Goal: Transaction & Acquisition: Purchase product/service

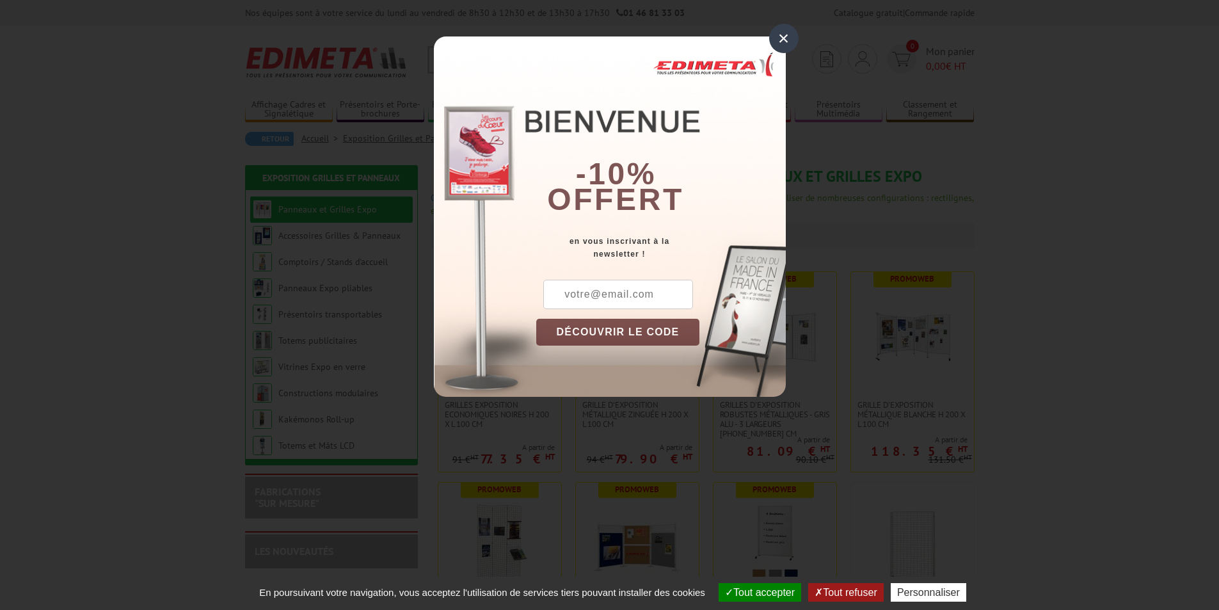
click at [780, 41] on div "×" at bounding box center [783, 38] width 29 height 29
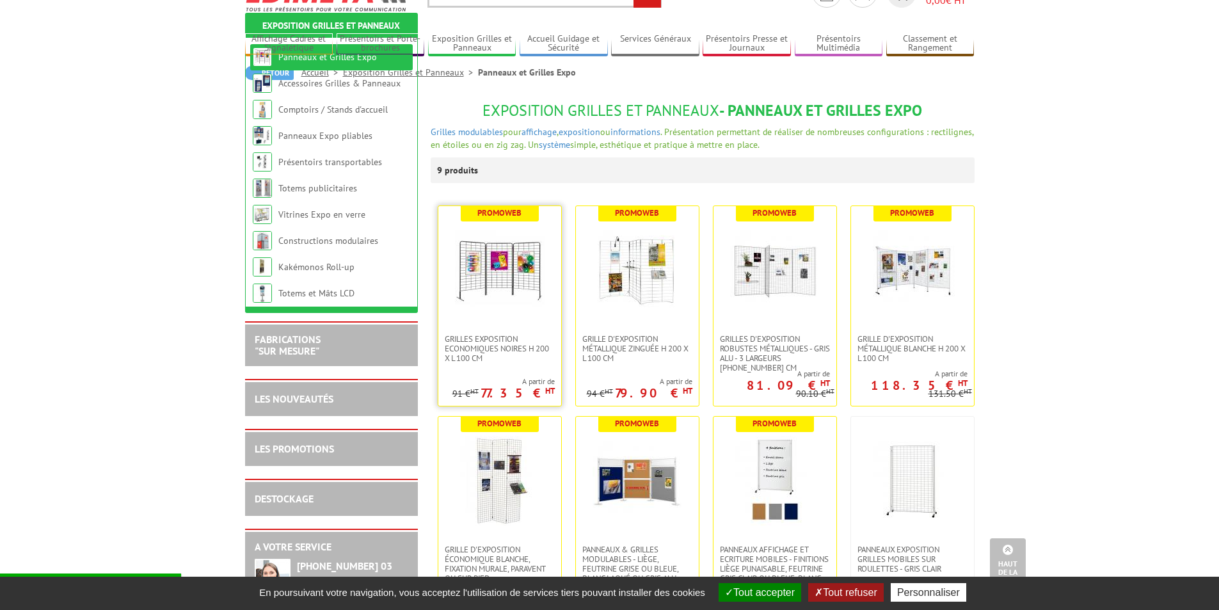
scroll to position [64, 0]
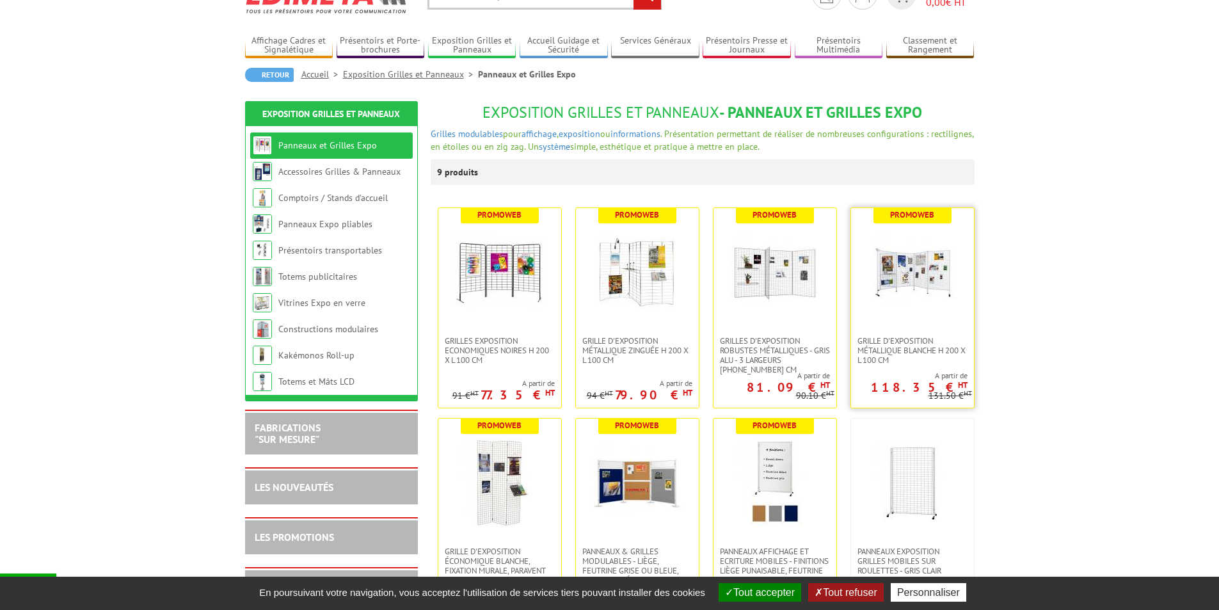
click at [911, 267] on img at bounding box center [913, 272] width 90 height 90
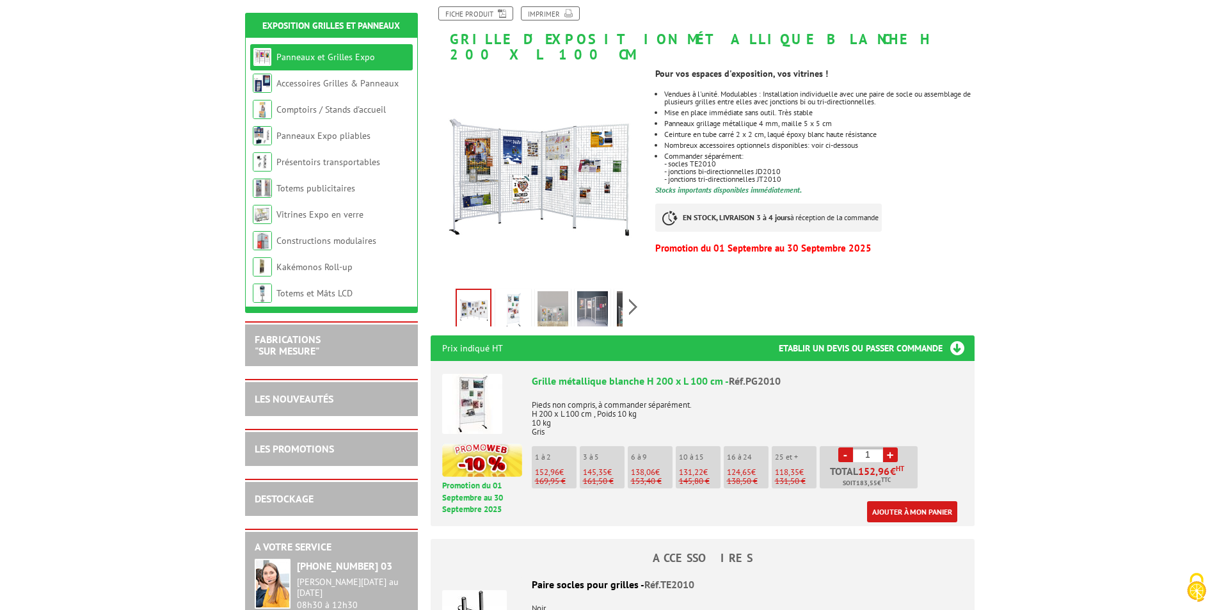
scroll to position [192, 0]
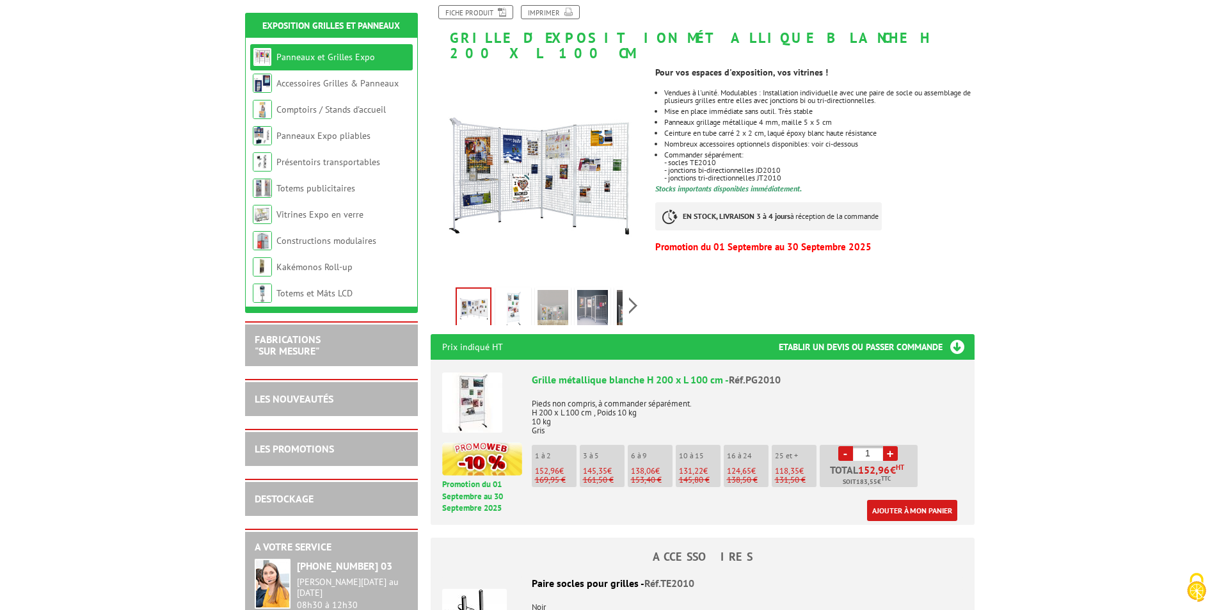
click at [482, 389] on img at bounding box center [472, 403] width 60 height 60
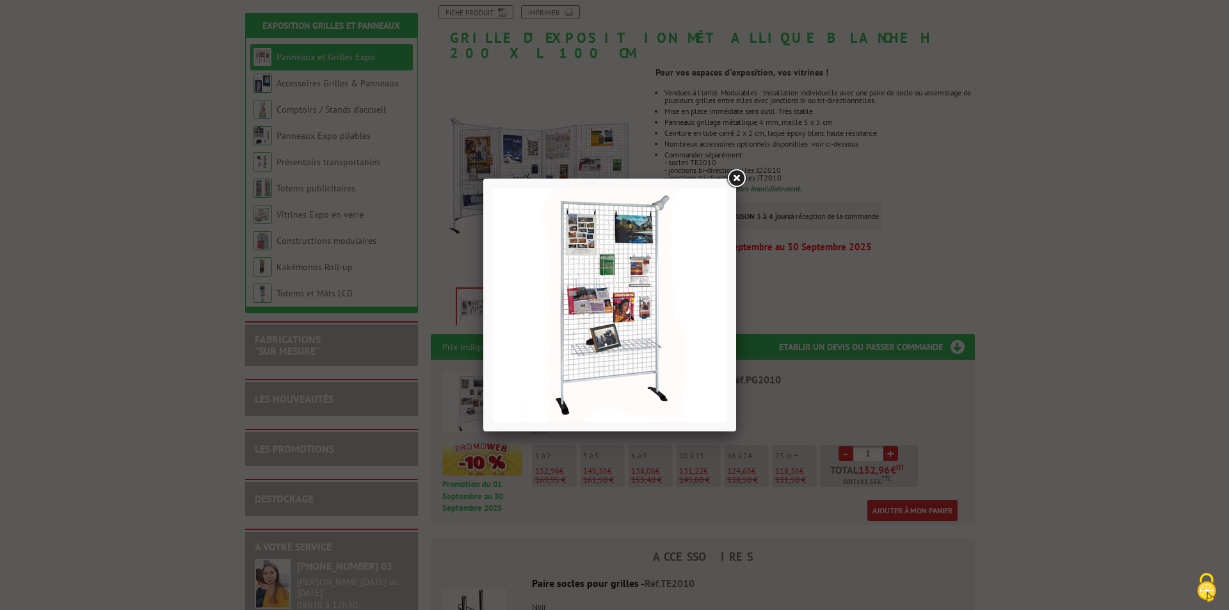
drag, startPoint x: 731, startPoint y: 175, endPoint x: 652, endPoint y: 148, distance: 83.4
click at [732, 175] on link at bounding box center [736, 178] width 23 height 23
